Goal: Task Accomplishment & Management: Complete application form

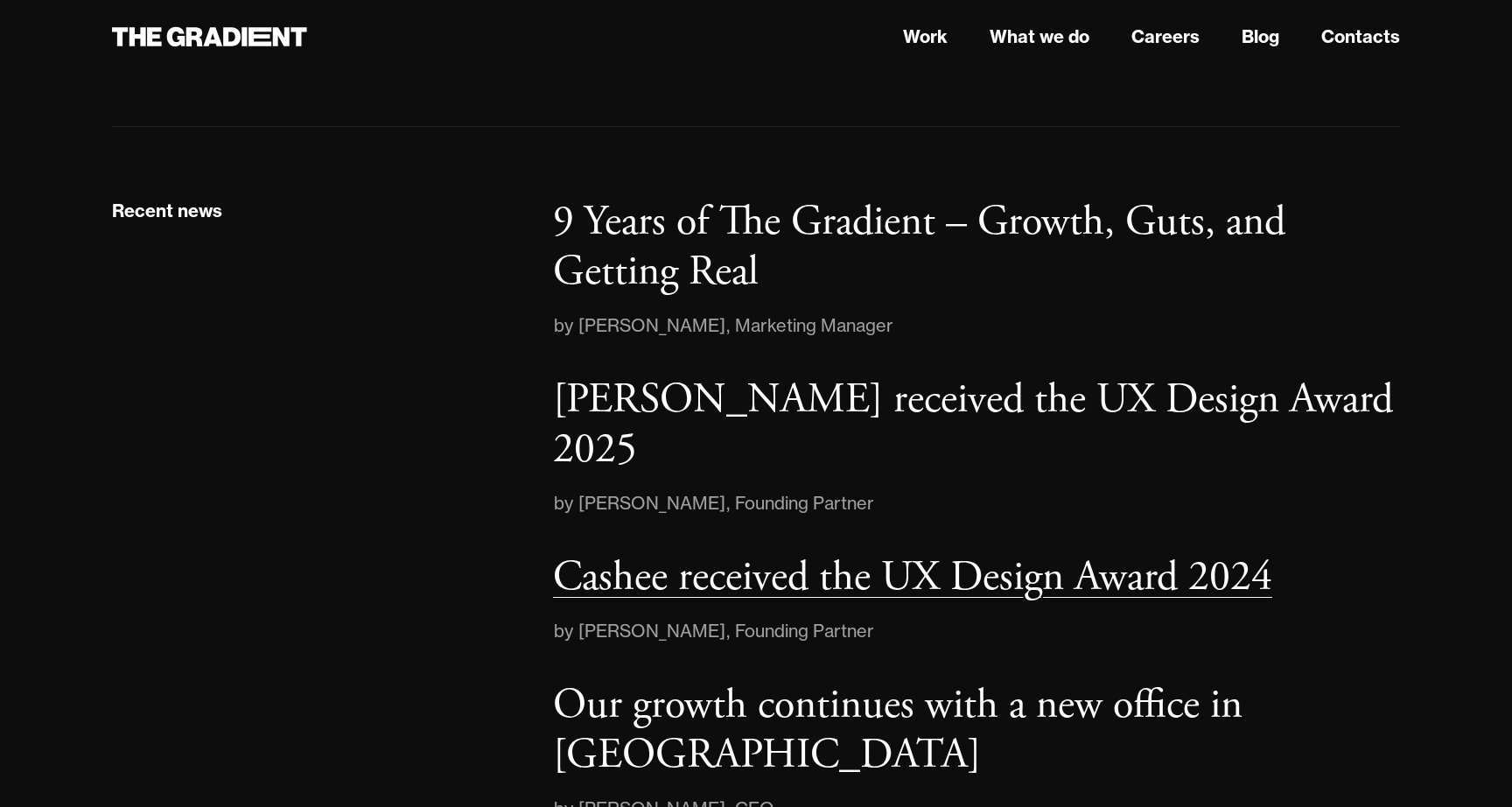
scroll to position [2476, 0]
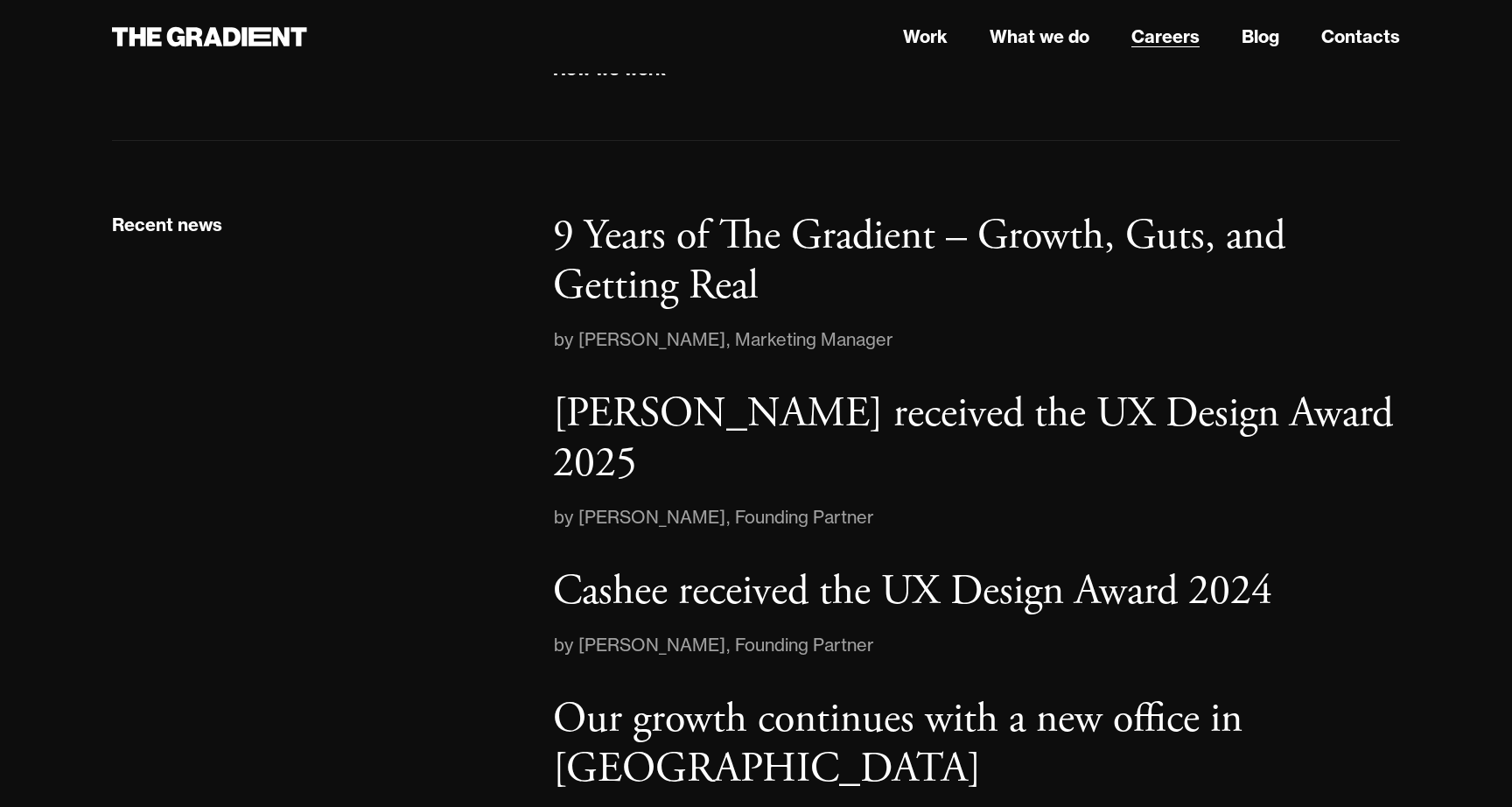
click at [1180, 27] on link "Careers" at bounding box center [1165, 37] width 68 height 26
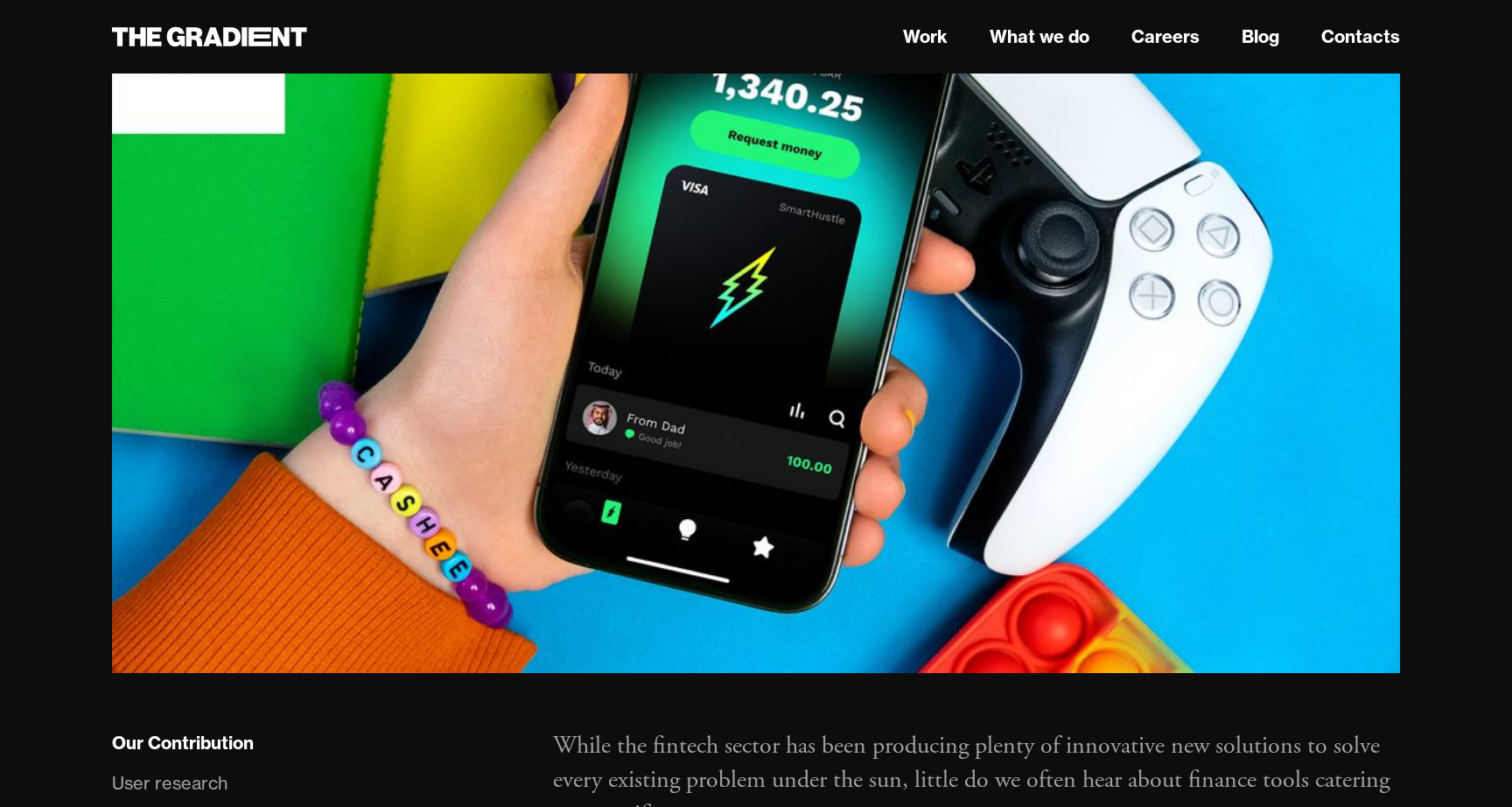
scroll to position [585, 0]
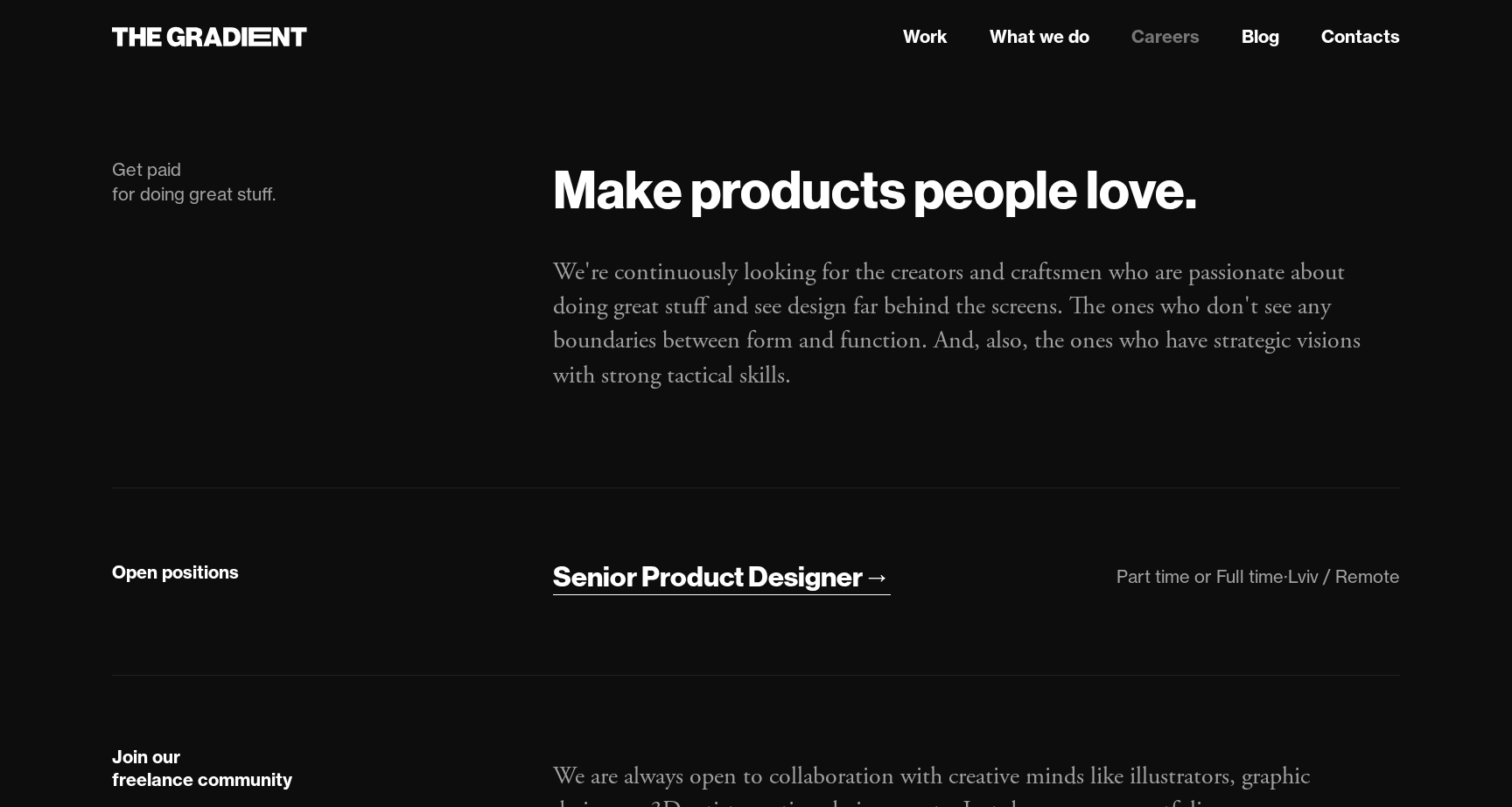
click at [830, 580] on div "Senior Product Designer" at bounding box center [708, 577] width 310 height 37
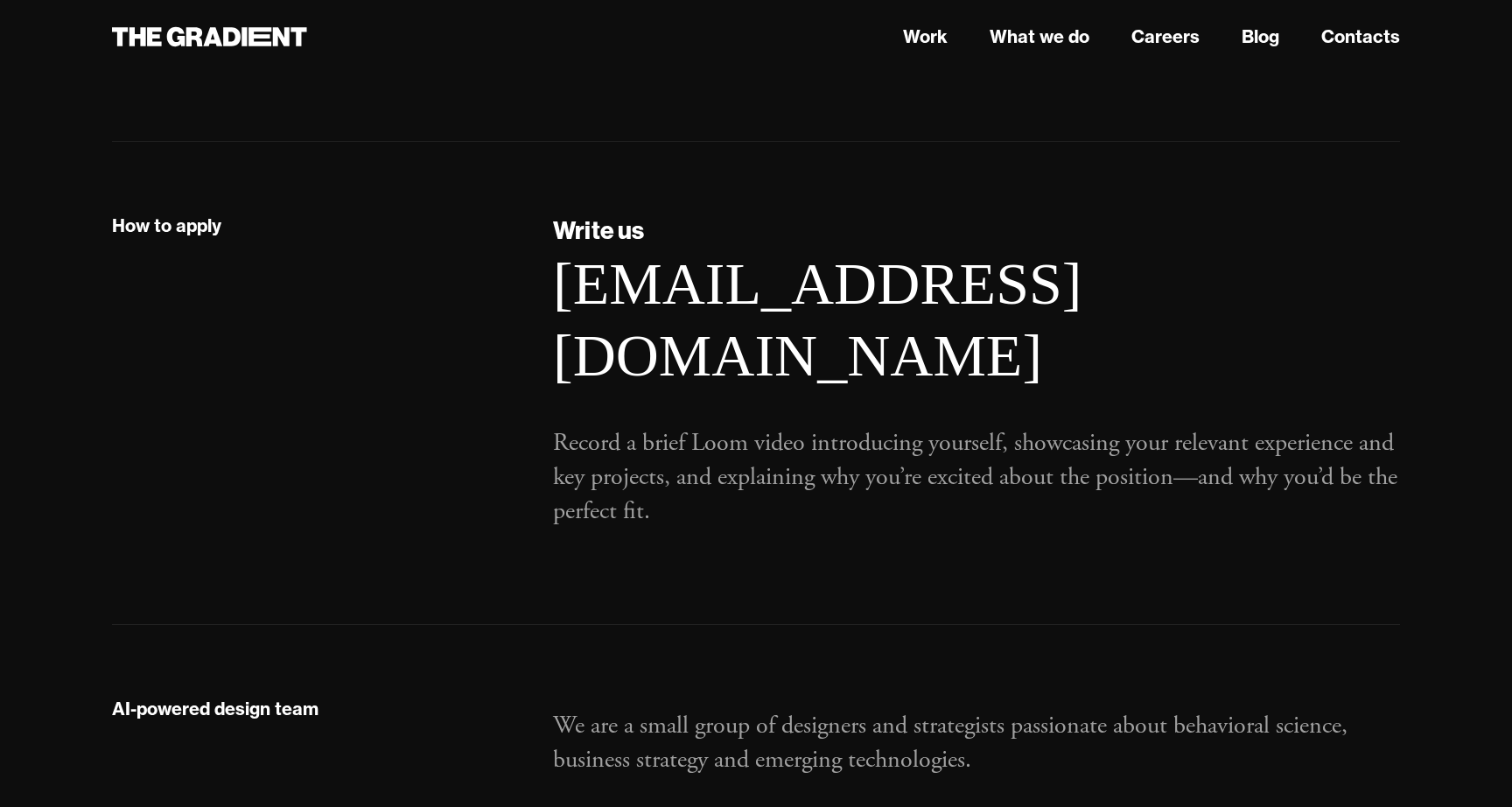
scroll to position [1682, 0]
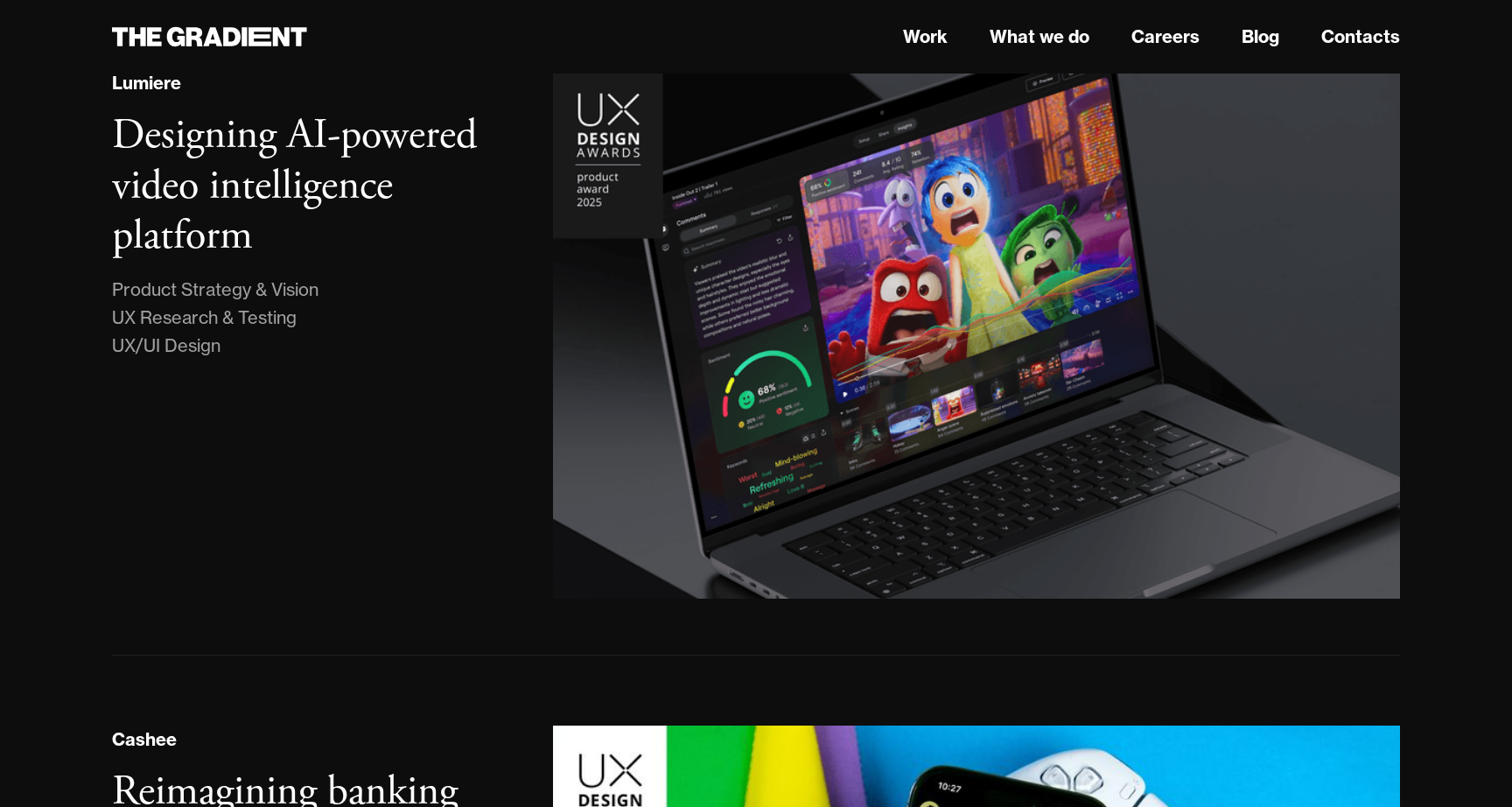
scroll to position [103, 0]
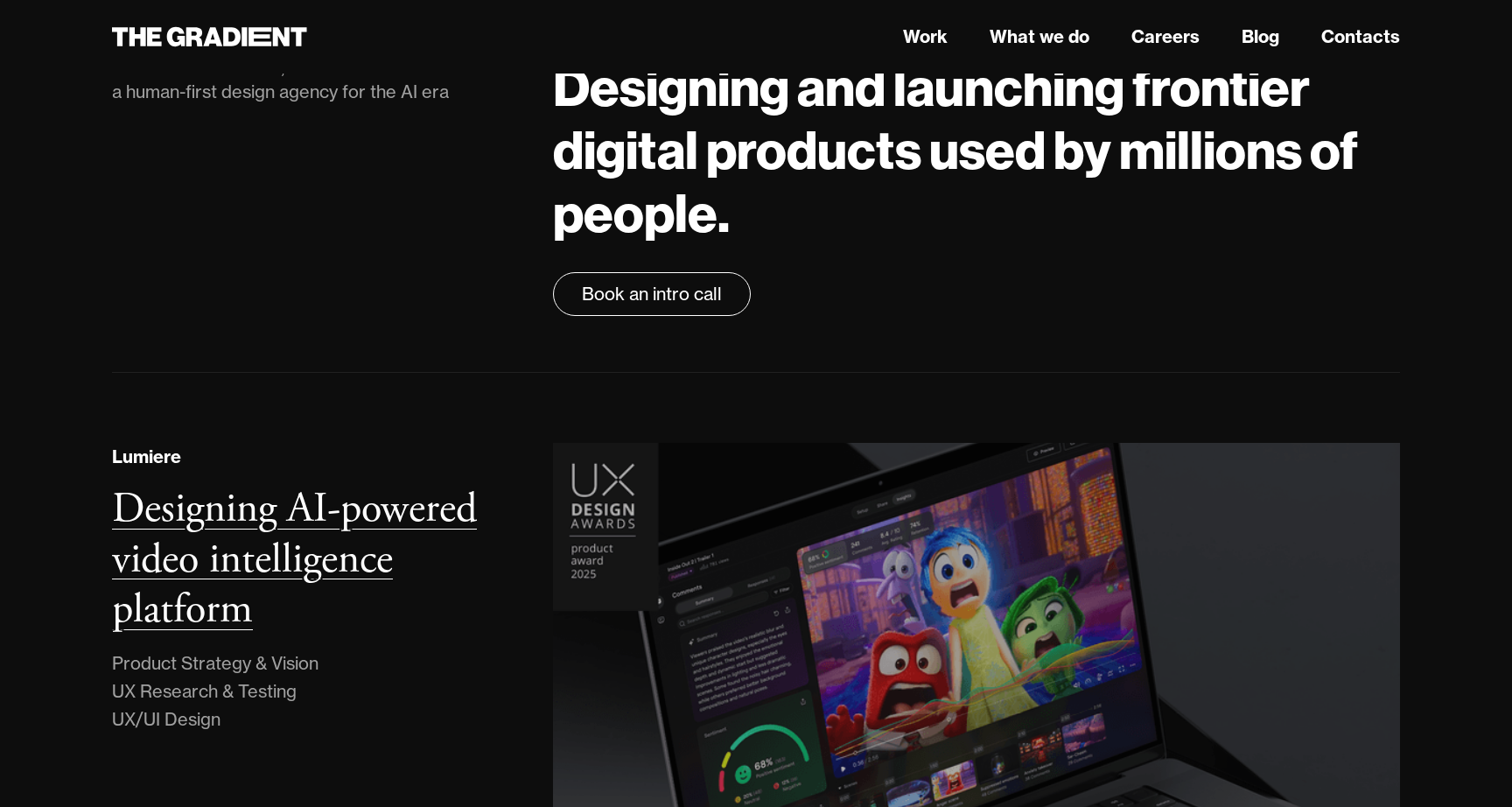
click at [828, 537] on img at bounding box center [976, 708] width 859 height 537
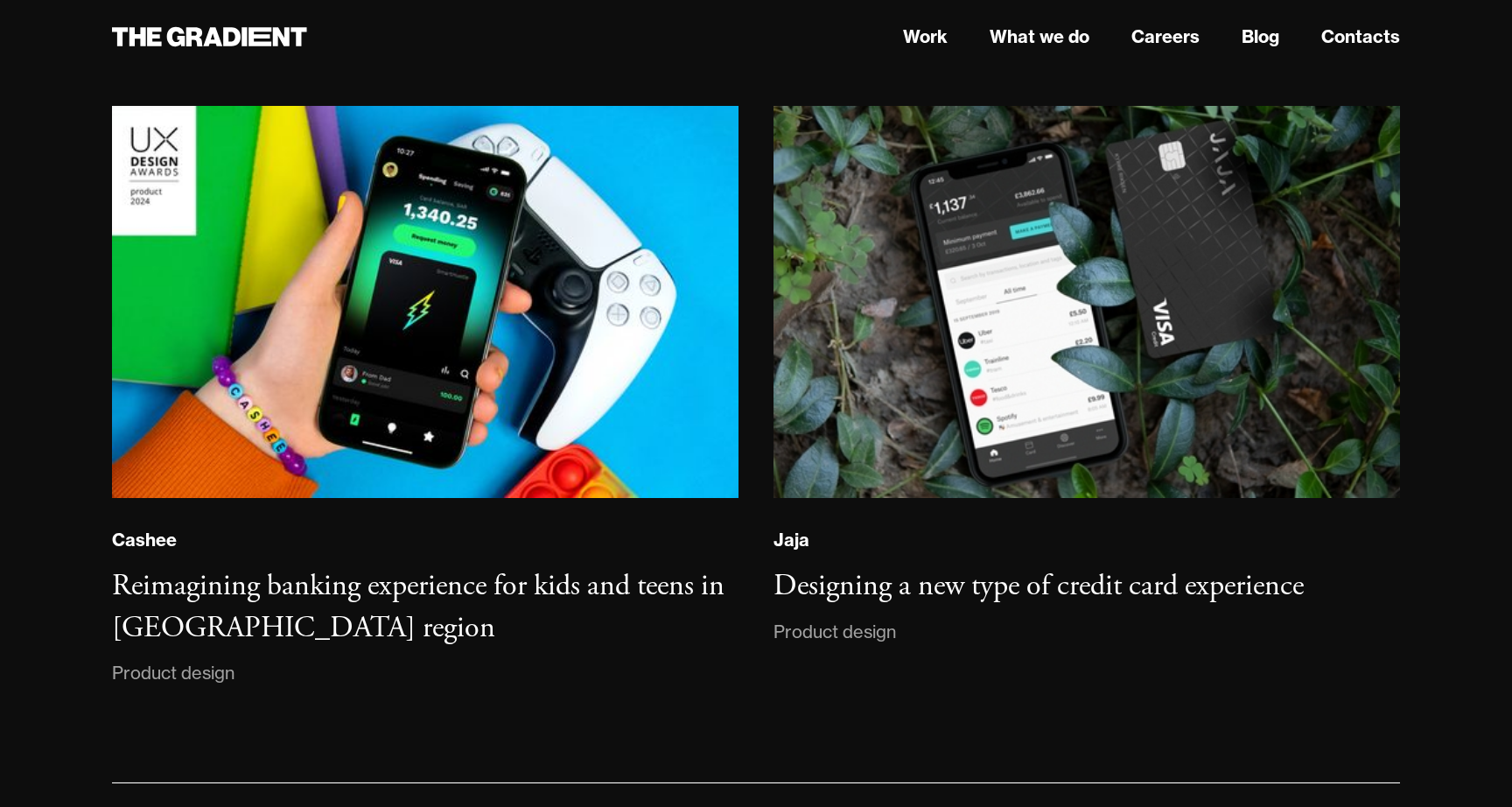
scroll to position [12423, 0]
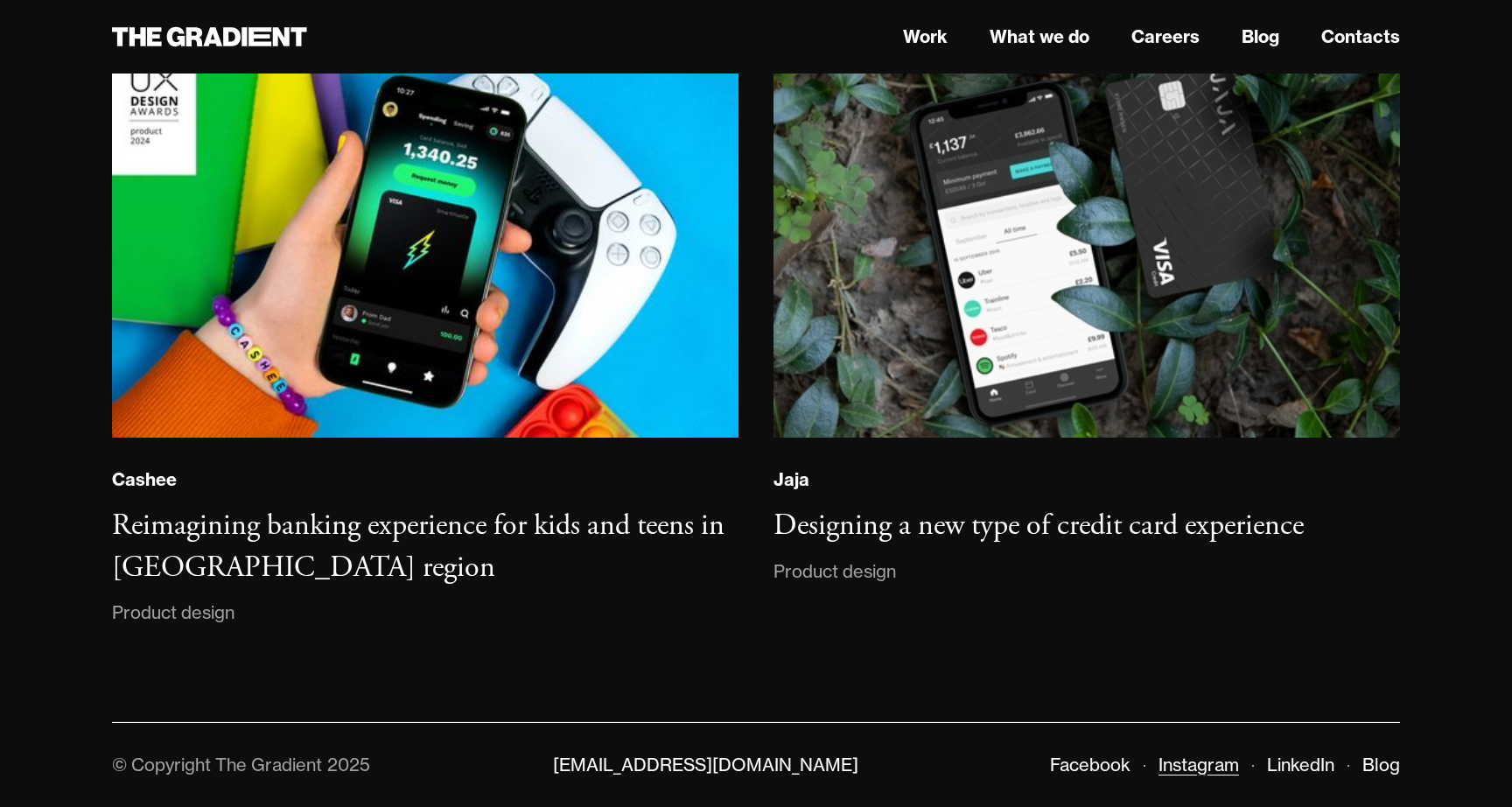
click at [1201, 767] on link "Instagram" at bounding box center [1199, 764] width 81 height 22
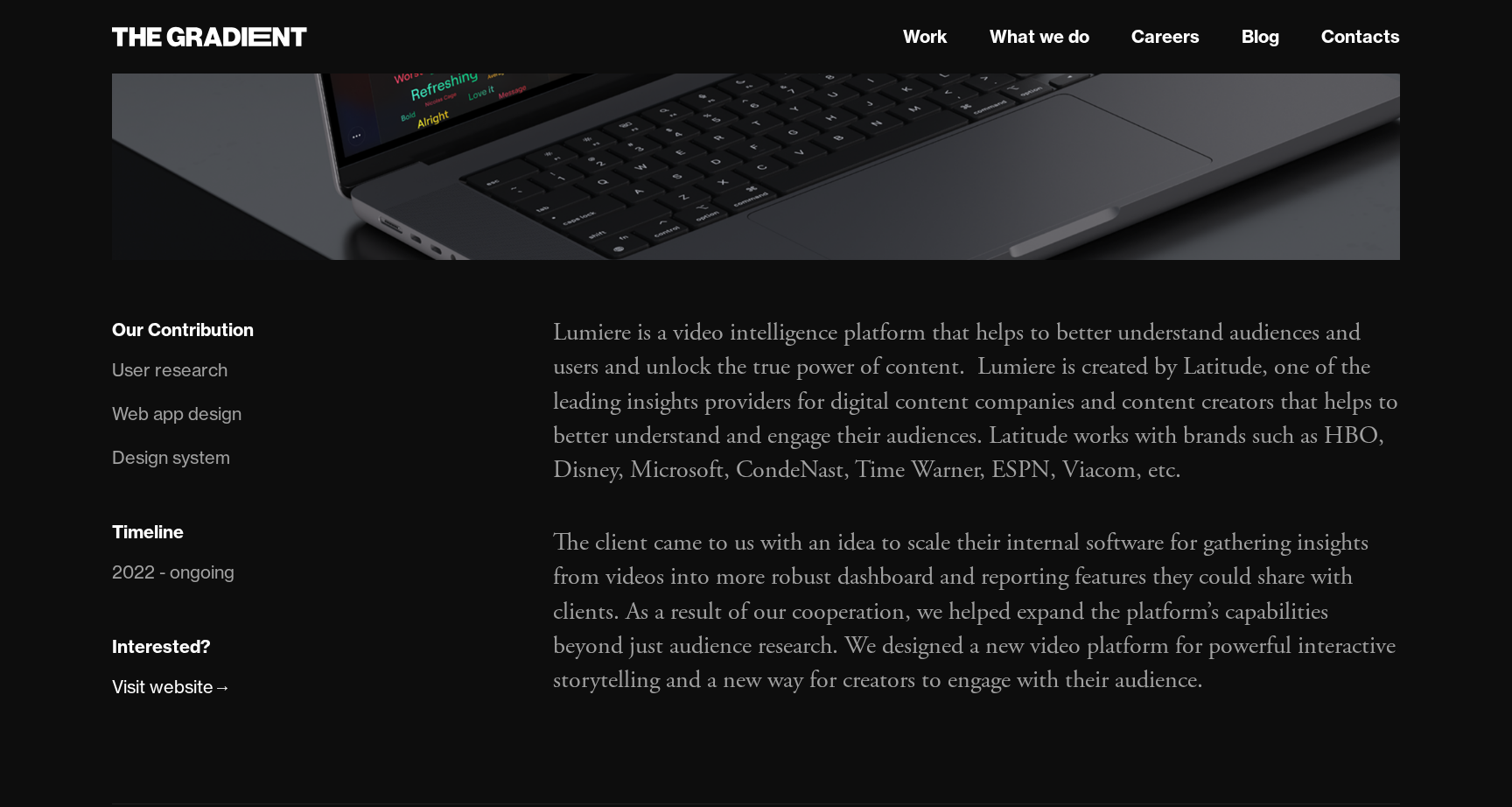
scroll to position [937, 0]
